Goal: Find specific page/section: Find specific page/section

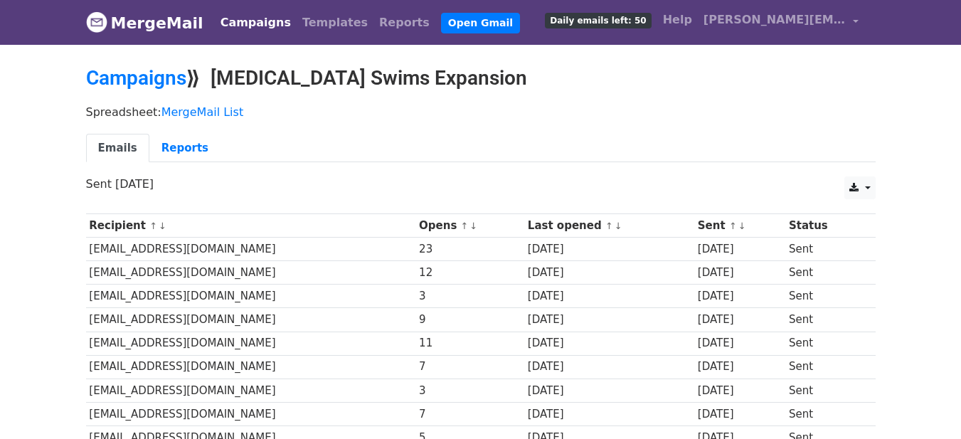
click at [247, 21] on link "Campaigns" at bounding box center [256, 23] width 82 height 28
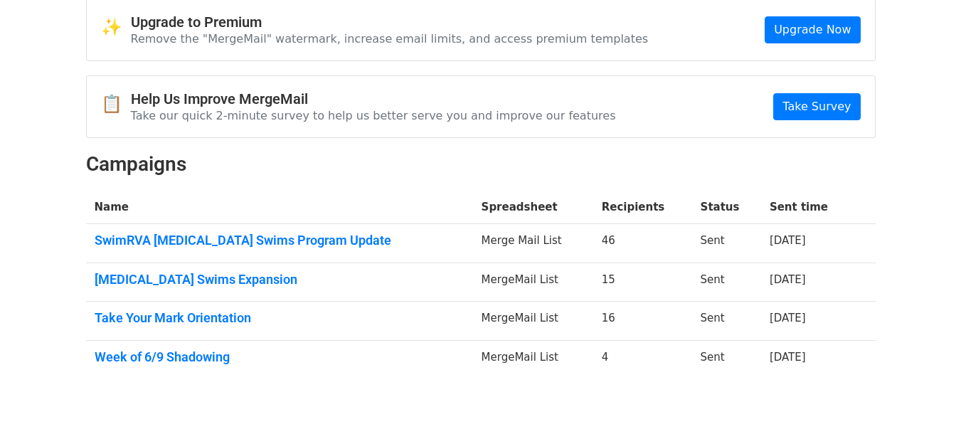
scroll to position [134, 0]
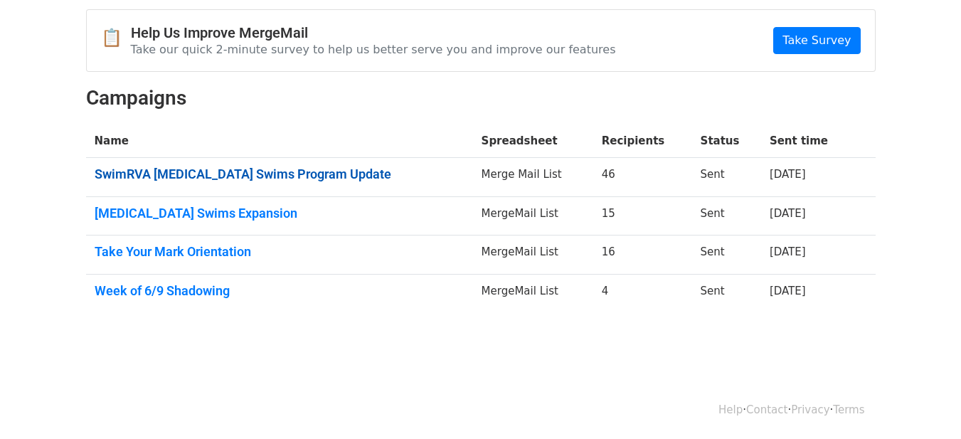
click at [287, 174] on link "SwimRVA Autism Swims Program Update" at bounding box center [280, 174] width 370 height 16
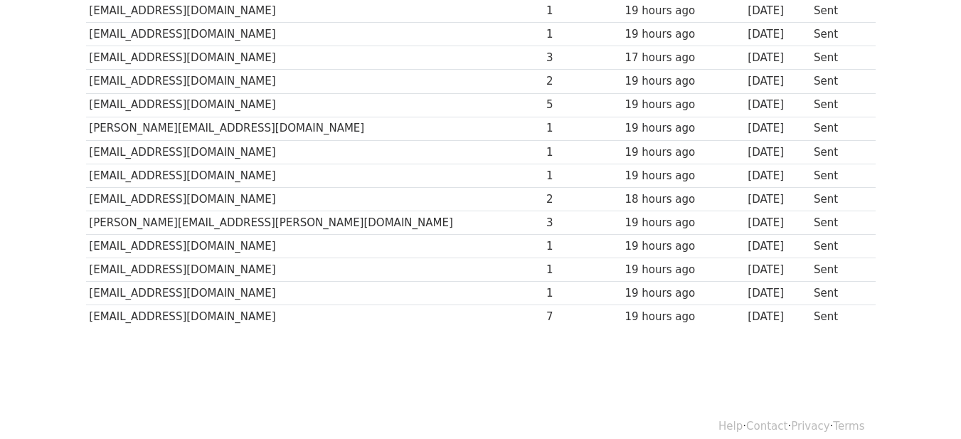
scroll to position [1007, 0]
